Goal: Communication & Community: Ask a question

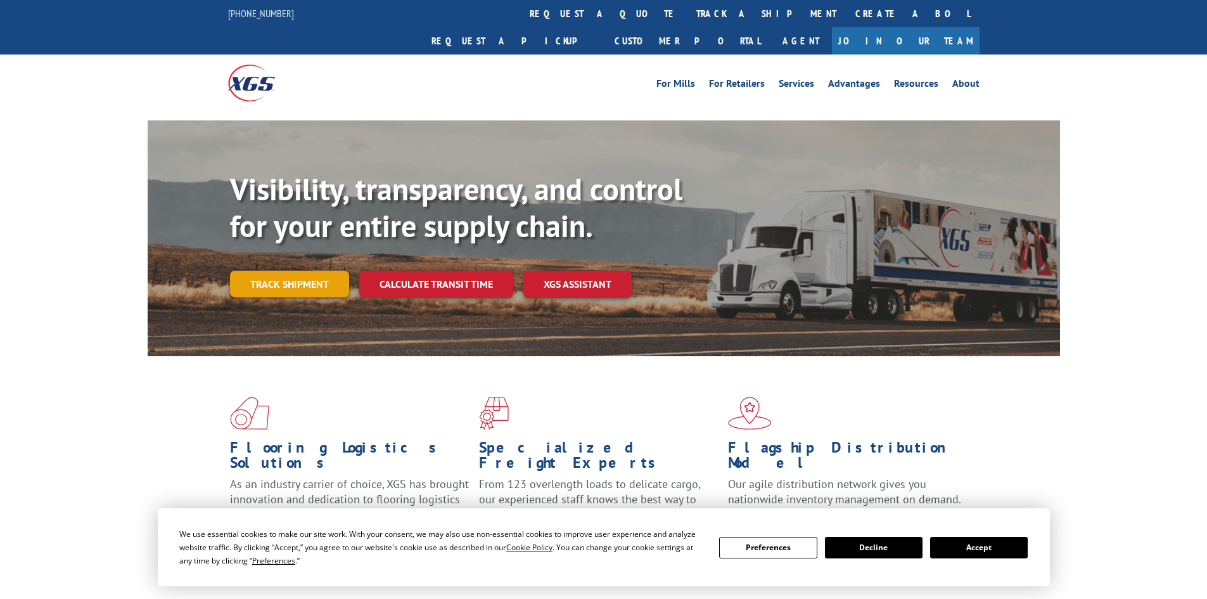
click at [292, 270] on link "Track shipment" at bounding box center [289, 283] width 119 height 27
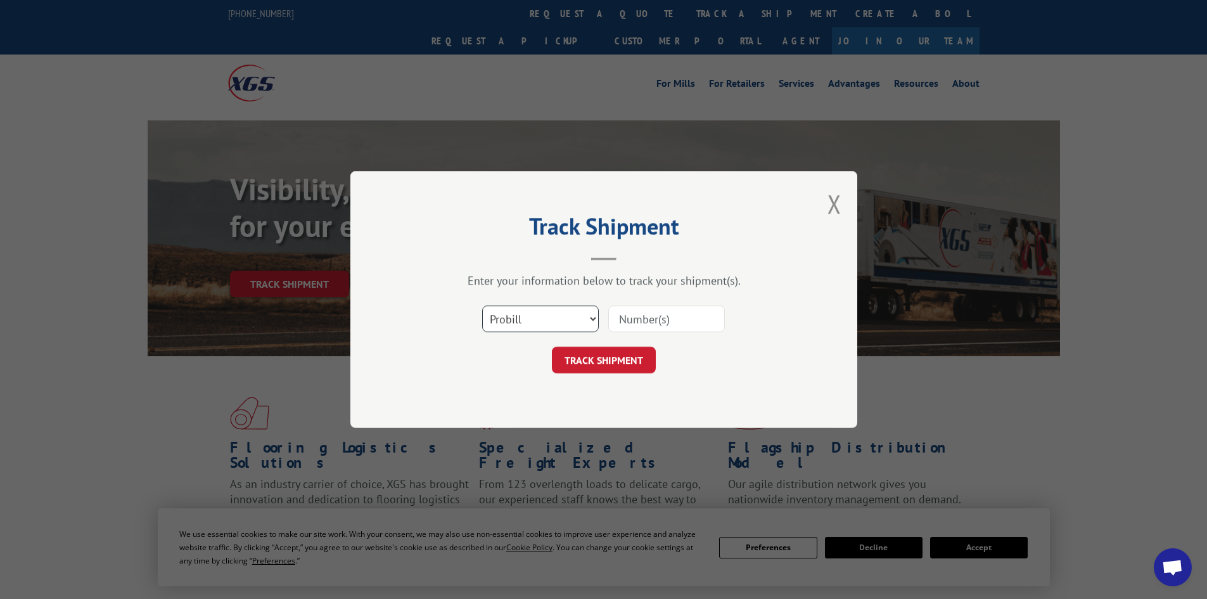
click at [561, 317] on select "Select category... Probill BOL PO" at bounding box center [540, 318] width 117 height 27
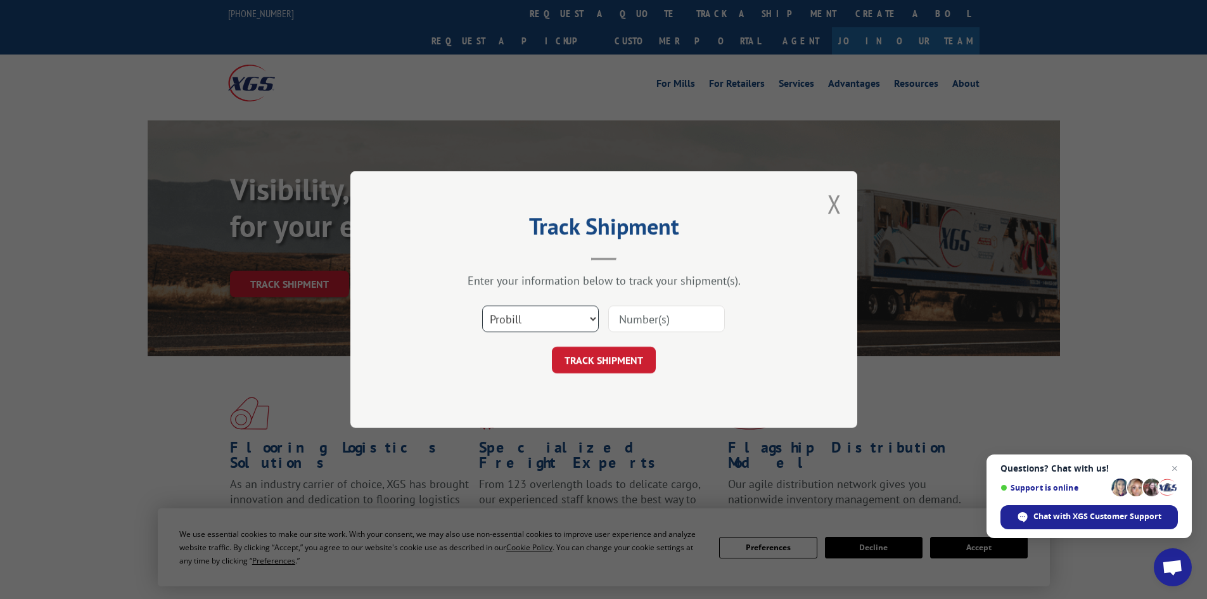
click at [561, 317] on select "Select category... Probill BOL PO" at bounding box center [540, 318] width 117 height 27
click at [651, 316] on input at bounding box center [666, 318] width 117 height 27
paste input "17323502"
type input "17323502"
click at [638, 350] on button "TRACK SHIPMENT" at bounding box center [604, 359] width 104 height 27
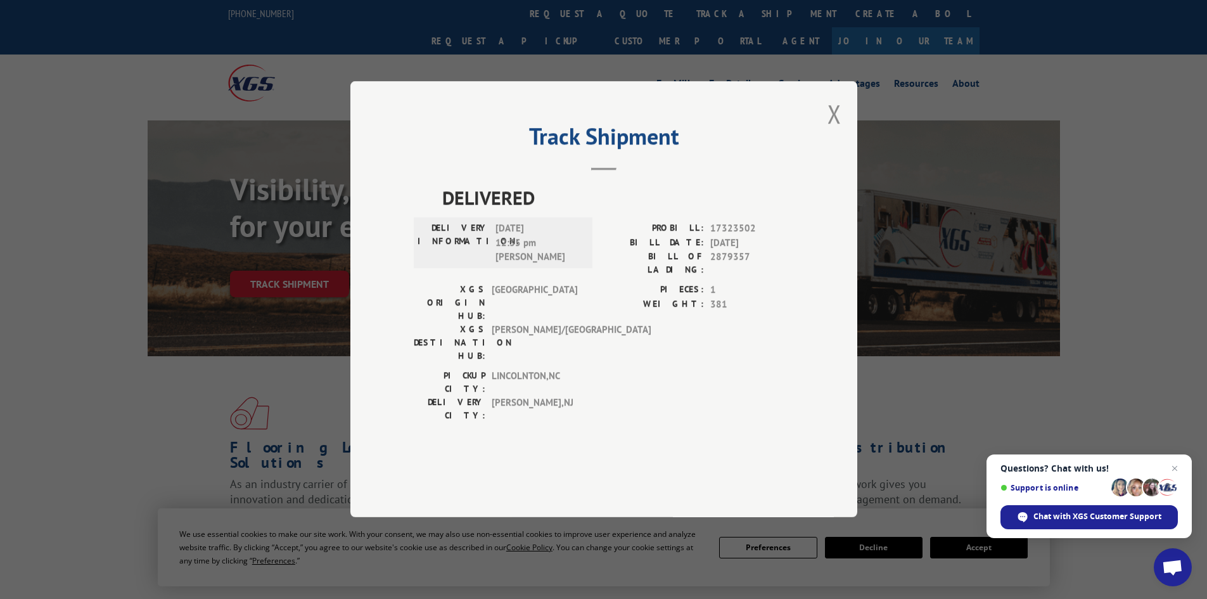
scroll to position [63, 0]
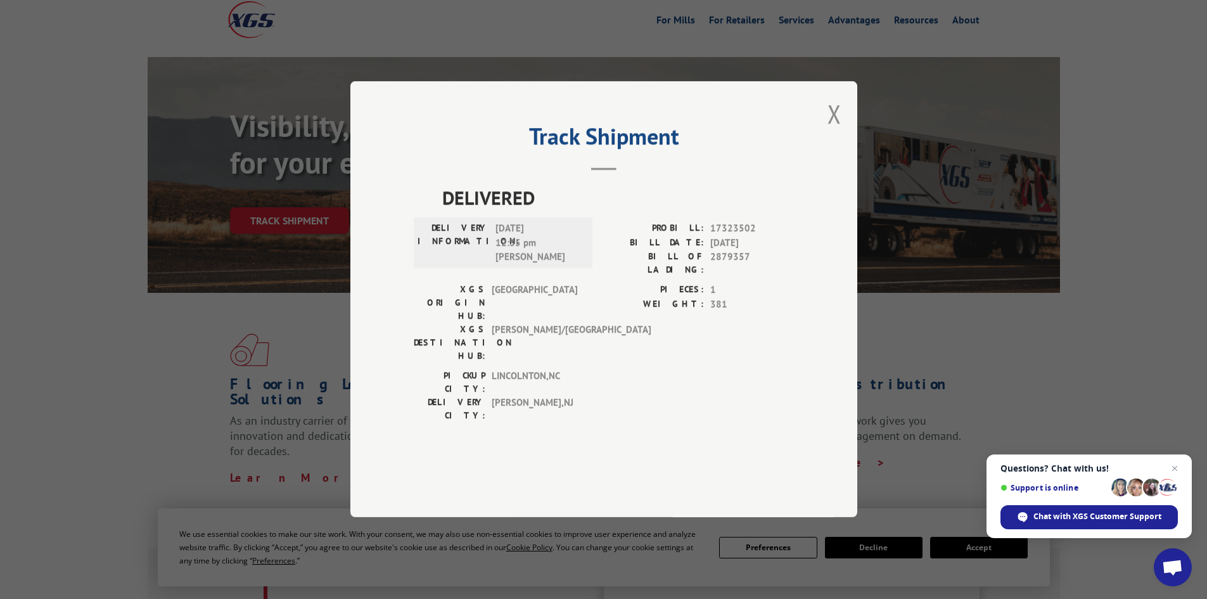
click at [642, 277] on label "BILL OF LADING:" at bounding box center [654, 263] width 100 height 27
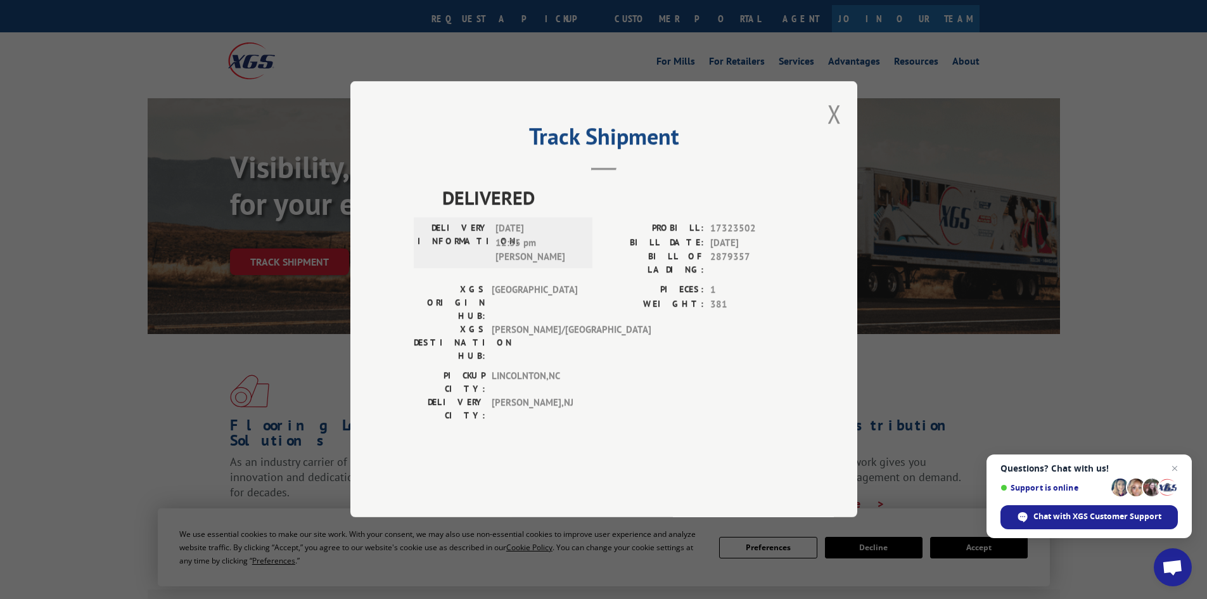
scroll to position [0, 0]
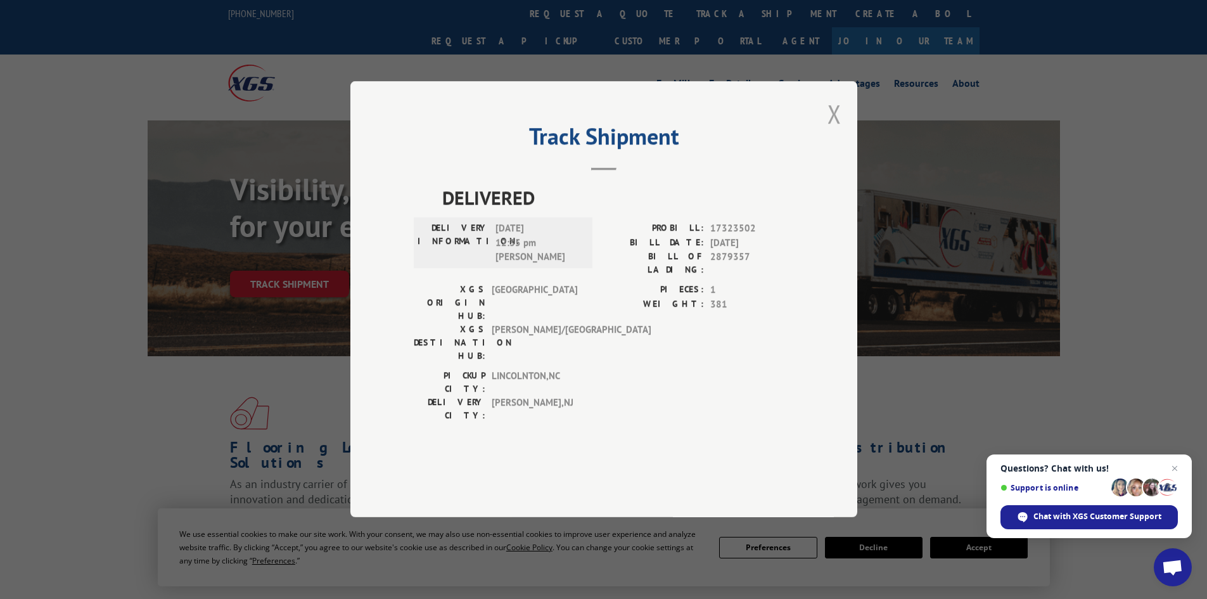
click at [839, 130] on button "Close modal" at bounding box center [834, 114] width 14 height 34
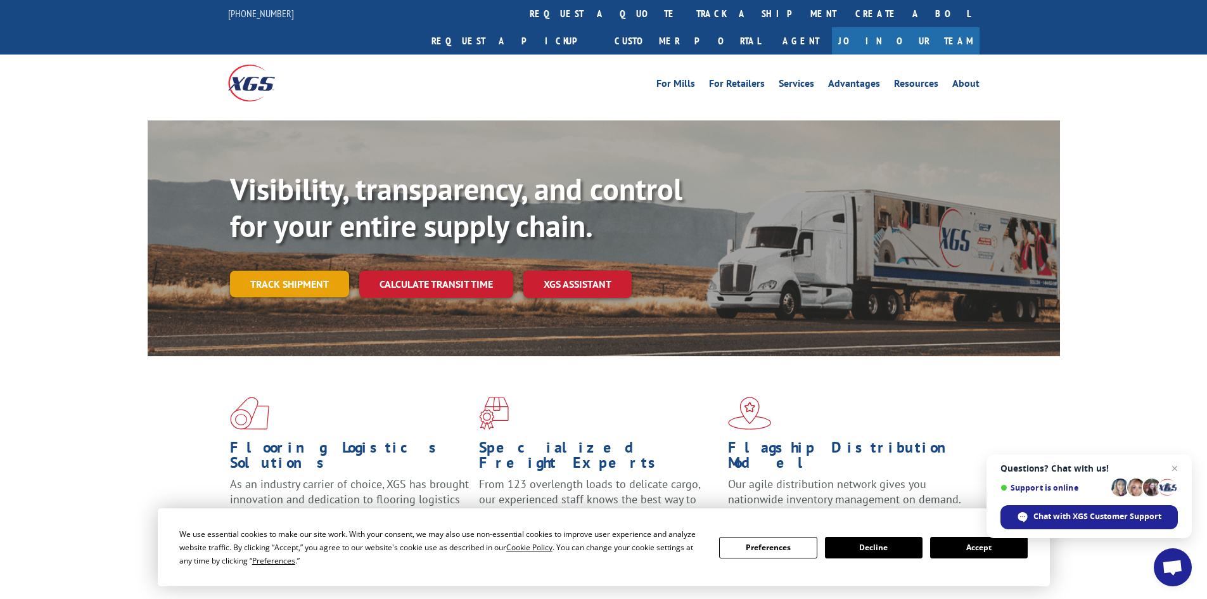
click at [284, 270] on link "Track shipment" at bounding box center [289, 283] width 119 height 27
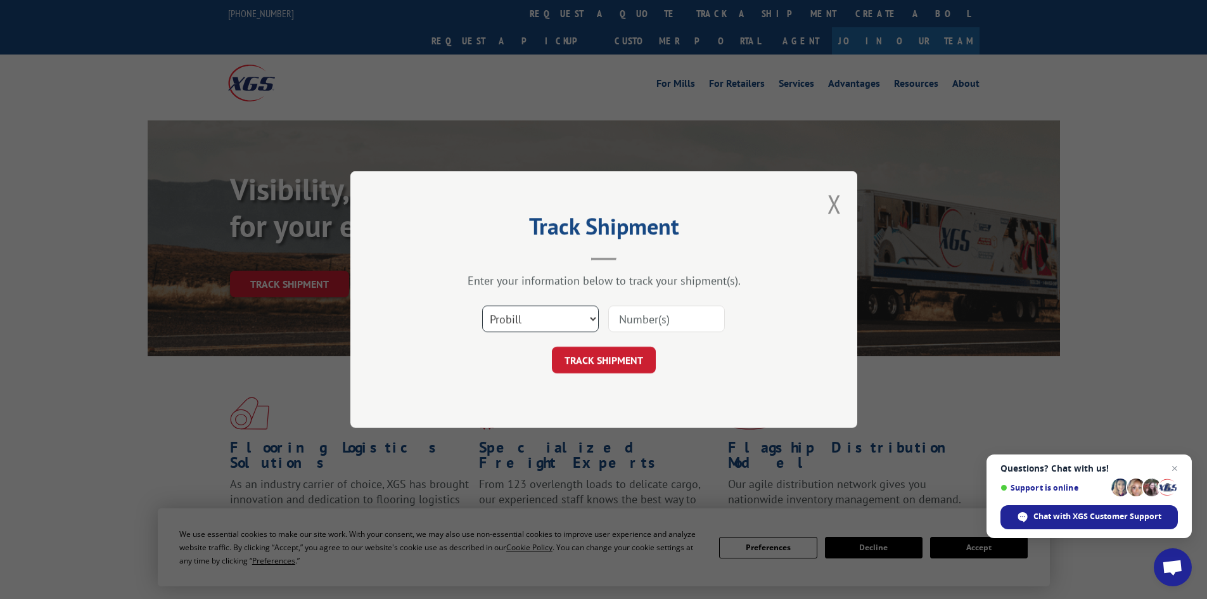
click at [528, 321] on select "Select category... Probill BOL PO" at bounding box center [540, 318] width 117 height 27
select select "po"
click at [482, 305] on select "Select category... Probill BOL PO" at bounding box center [540, 318] width 117 height 27
click at [636, 323] on input at bounding box center [666, 318] width 117 height 27
click at [690, 316] on input at bounding box center [666, 318] width 117 height 27
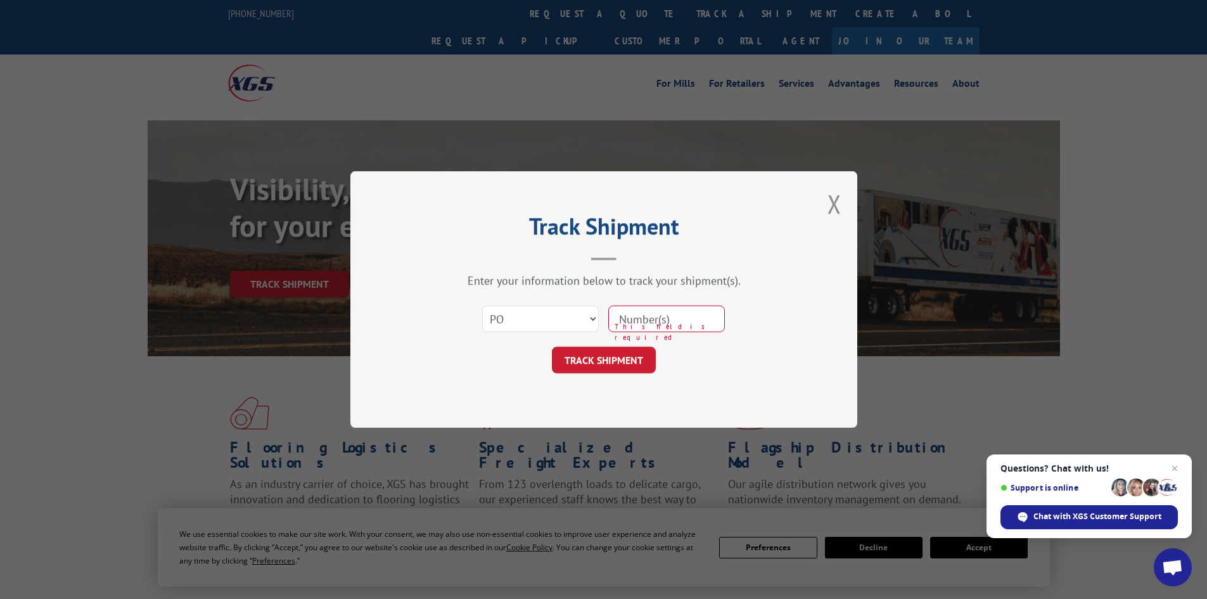
paste input "76506103"
type input "76506103"
click at [637, 353] on button "TRACK SHIPMENT" at bounding box center [604, 359] width 104 height 27
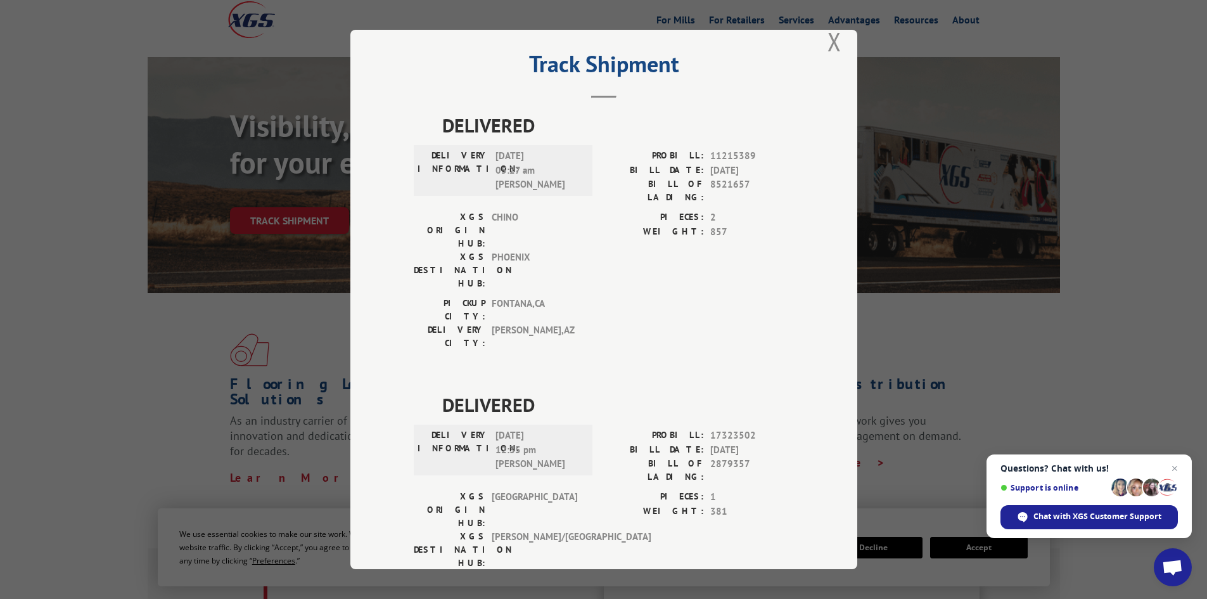
scroll to position [32, 0]
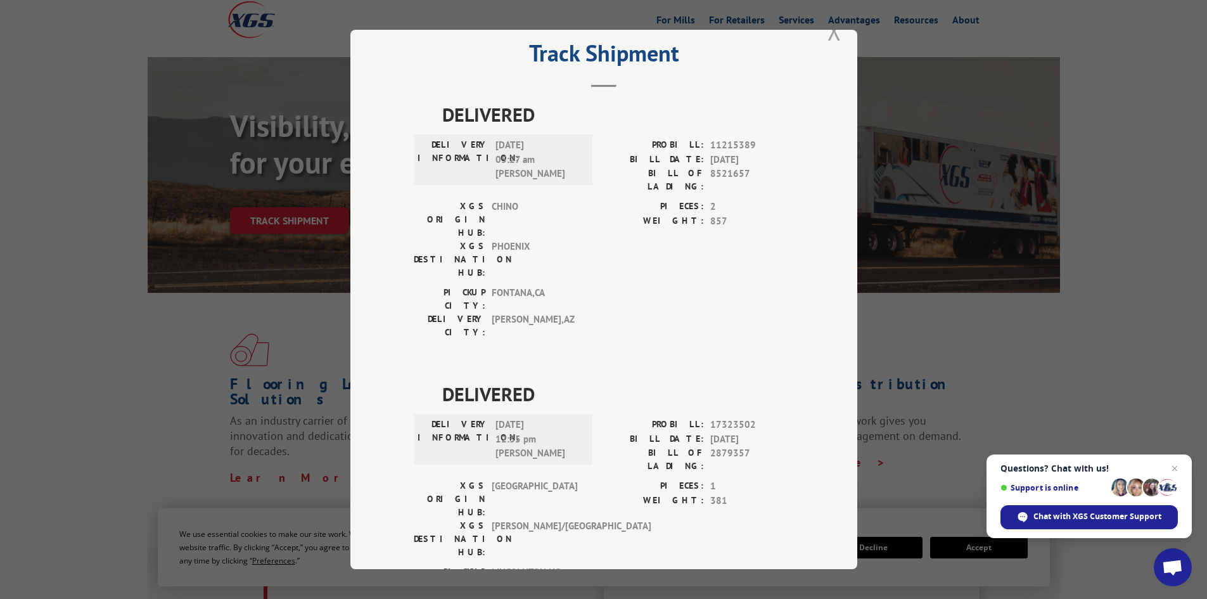
click at [832, 35] on button "Close modal" at bounding box center [834, 31] width 14 height 34
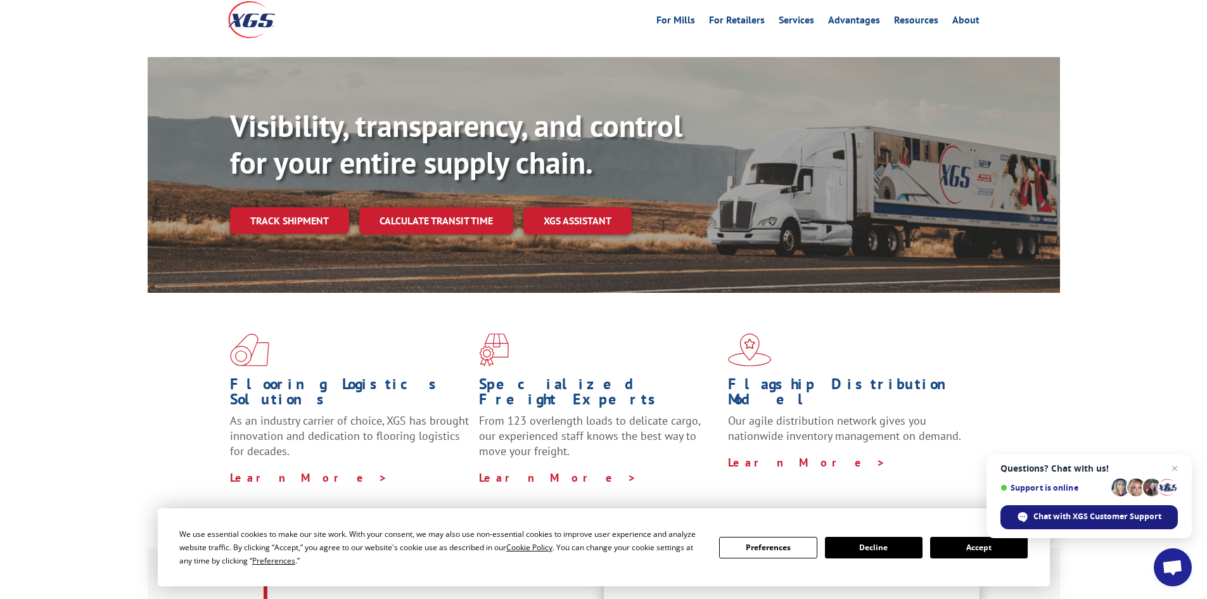
click at [1114, 516] on span "Chat with XGS Customer Support" at bounding box center [1097, 516] width 128 height 11
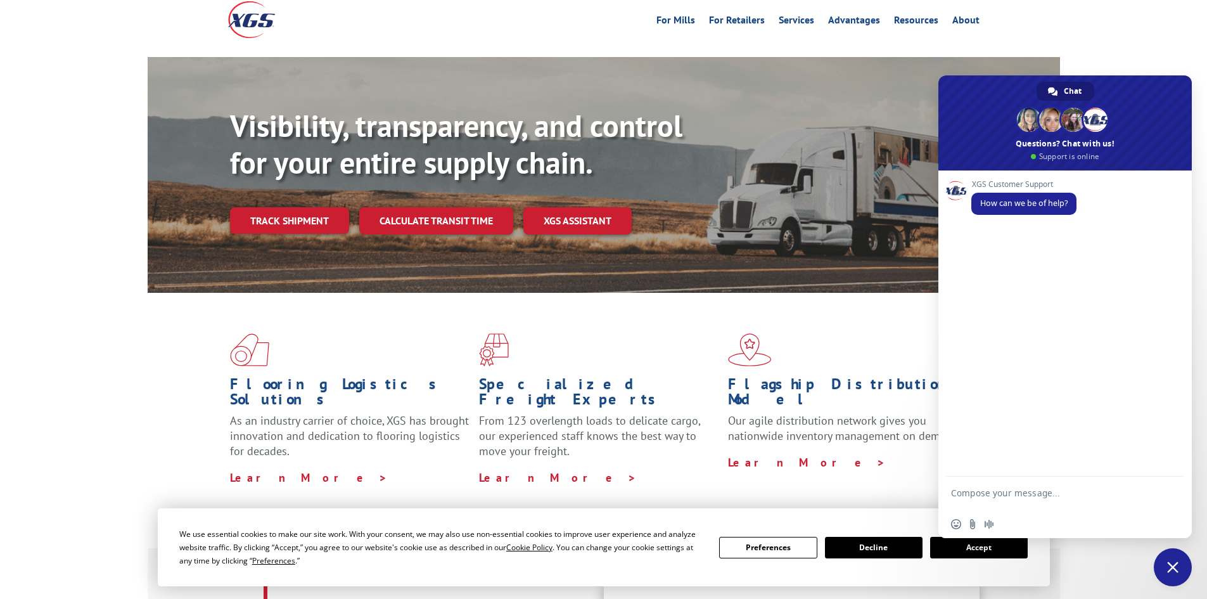
click at [1032, 492] on textarea "Compose your message..." at bounding box center [1051, 498] width 200 height 23
click at [1001, 502] on textarea "Hello. I am looking to get proof of delivery for Pro #" at bounding box center [1051, 498] width 200 height 23
paste textarea "17323502"
type textarea "Hello. I am looking to get proof of delivery for Pro #17323502. Are there photo…"
click at [1167, 469] on span "Send" at bounding box center [1170, 470] width 10 height 10
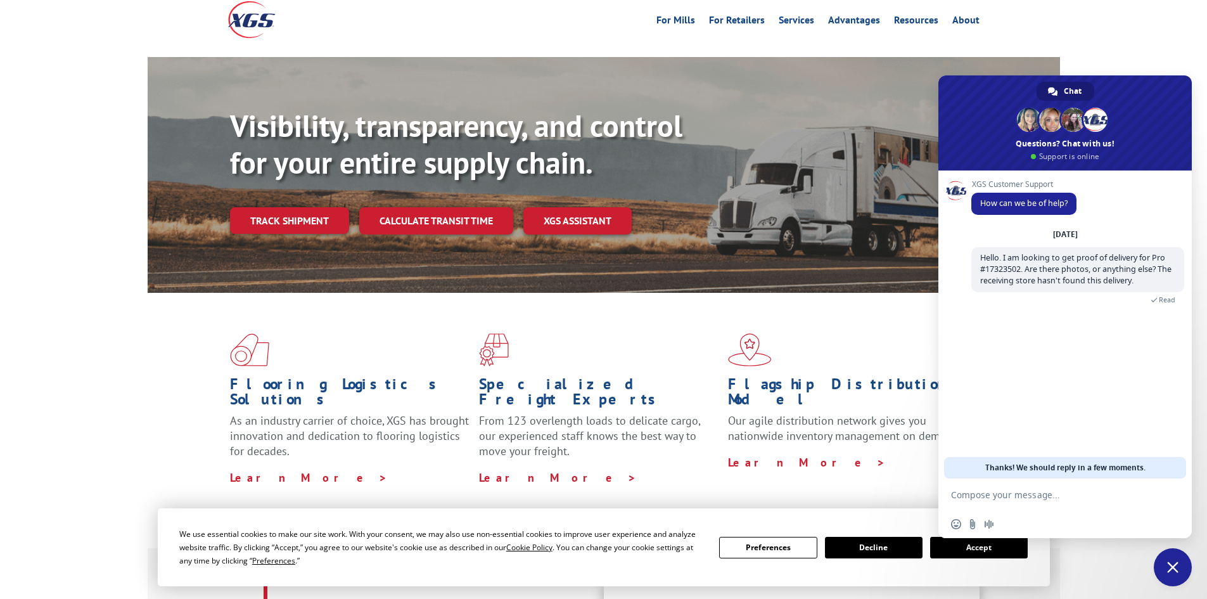
click at [966, 547] on button "Accept" at bounding box center [979, 548] width 98 height 22
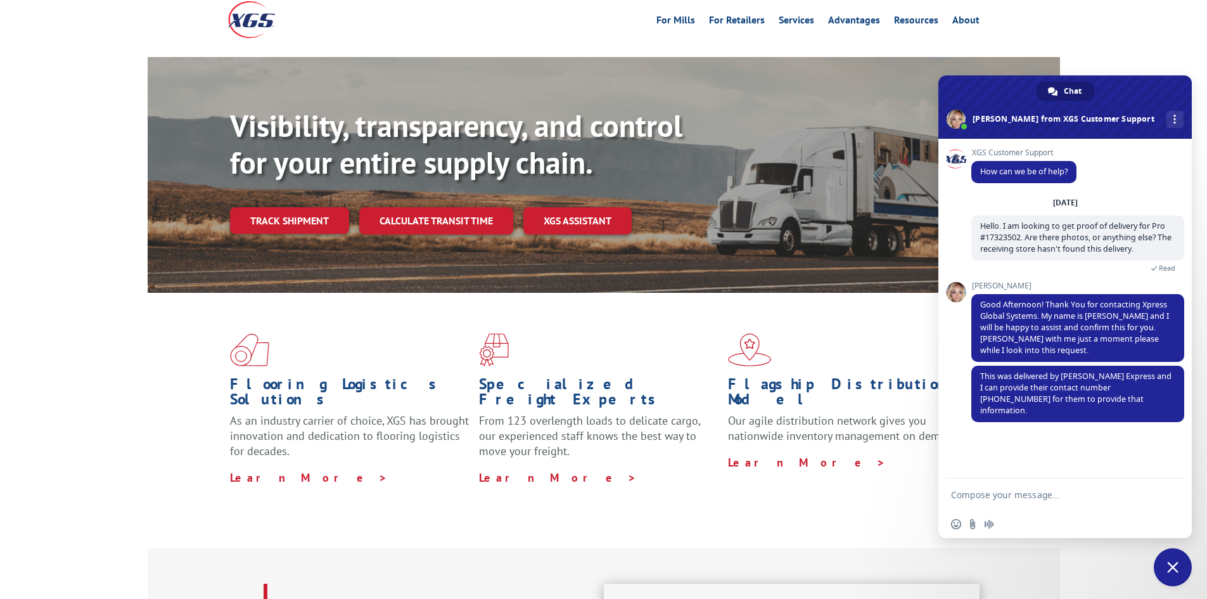
click at [1038, 496] on textarea "Compose your message..." at bounding box center [1051, 494] width 200 height 11
type textarea "Please. I would like to follow up with them."
click at [1021, 495] on textarea "Compose your message..." at bounding box center [1051, 494] width 200 height 11
type textarea "Thank you."
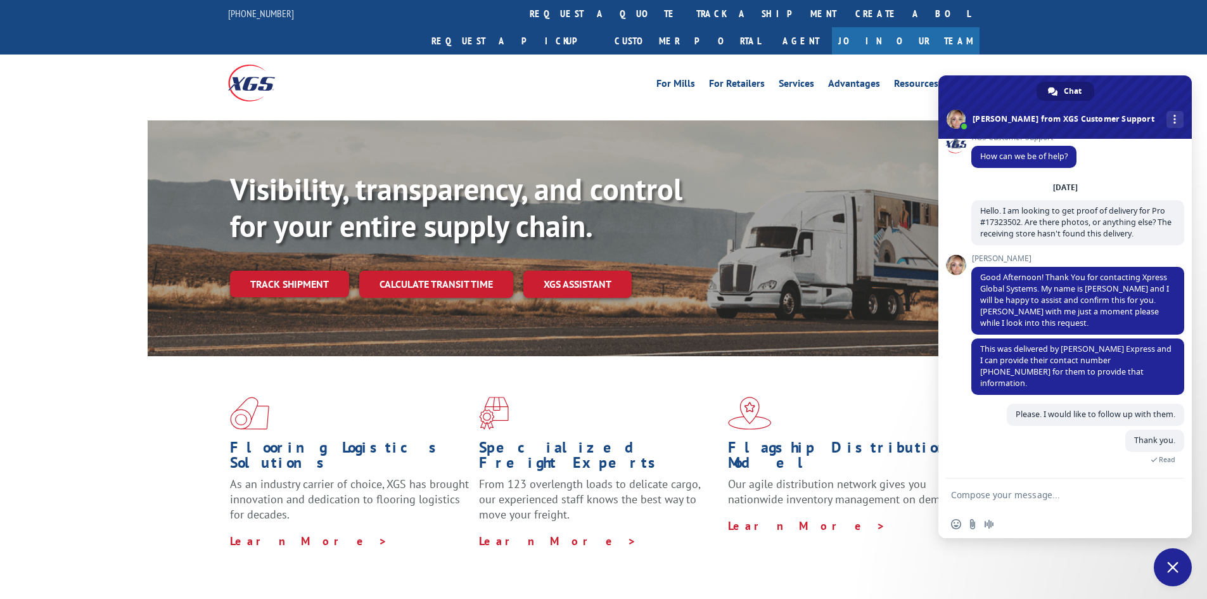
scroll to position [40, 0]
